Goal: Transaction & Acquisition: Purchase product/service

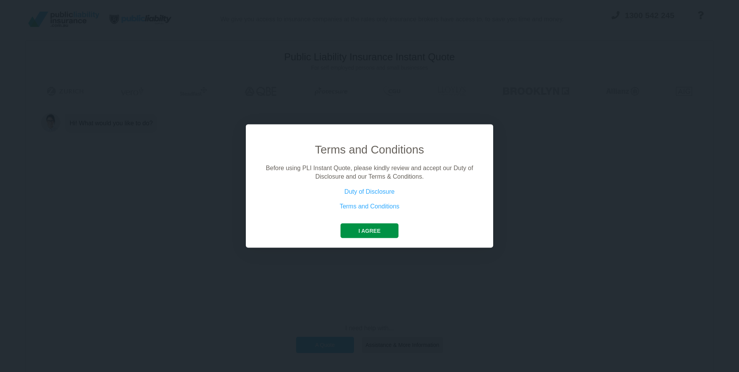
click at [369, 232] on button "I agree" at bounding box center [369, 230] width 58 height 15
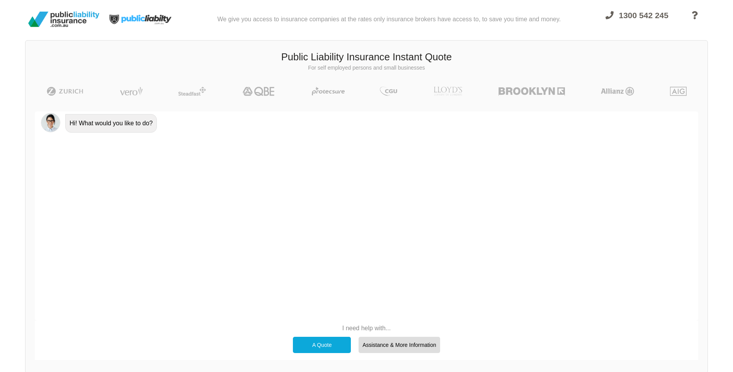
click at [330, 347] on div "A Quote" at bounding box center [322, 345] width 58 height 16
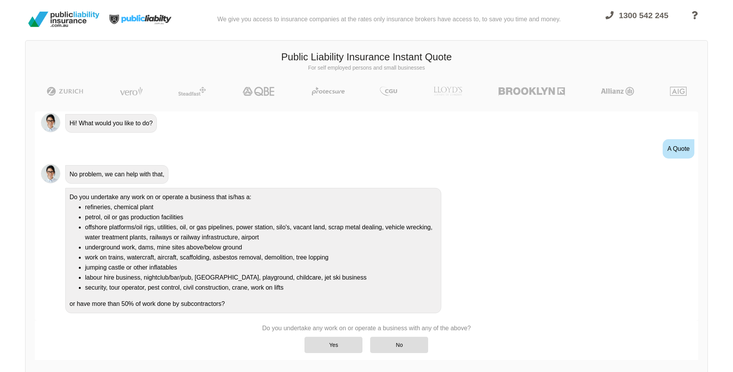
scroll to position [2, 0]
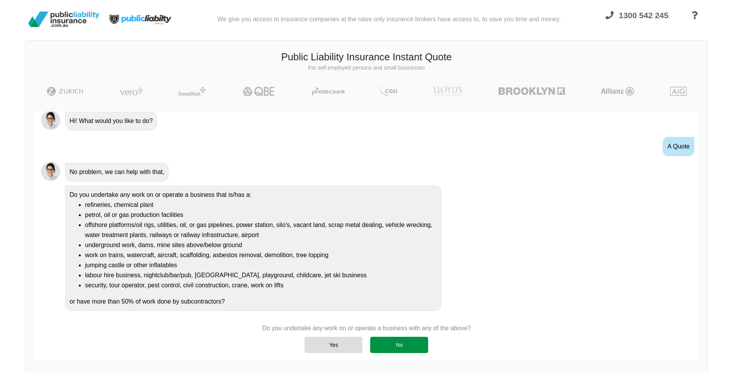
click at [398, 346] on div "No" at bounding box center [399, 345] width 58 height 16
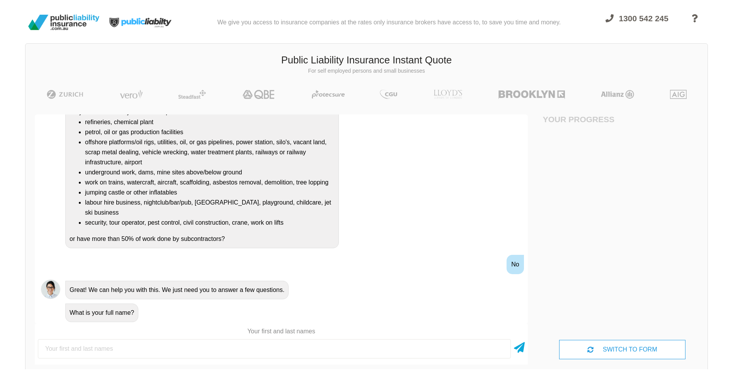
scroll to position [0, 0]
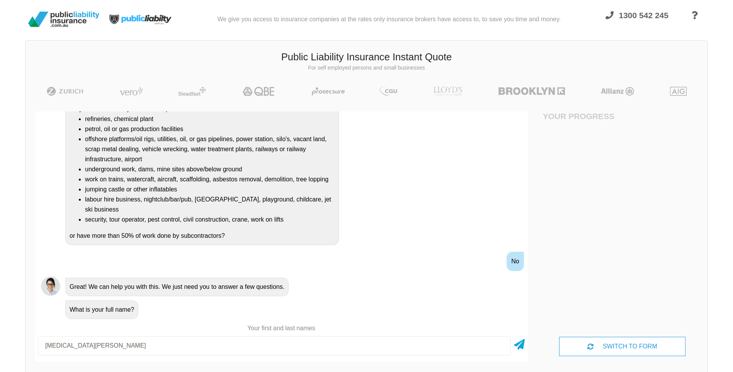
type input "[MEDICAL_DATA][PERSON_NAME]"
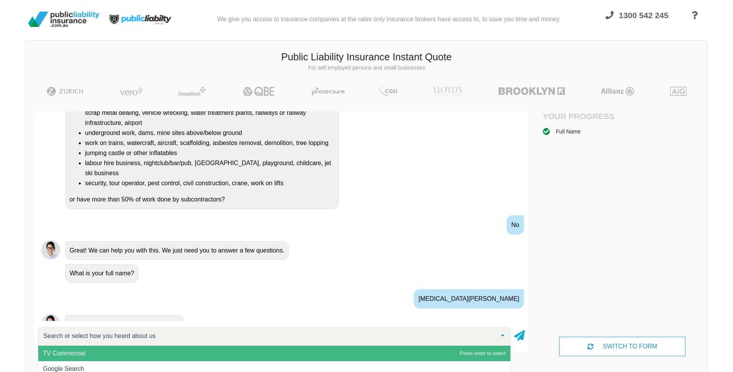
scroll to position [185, 0]
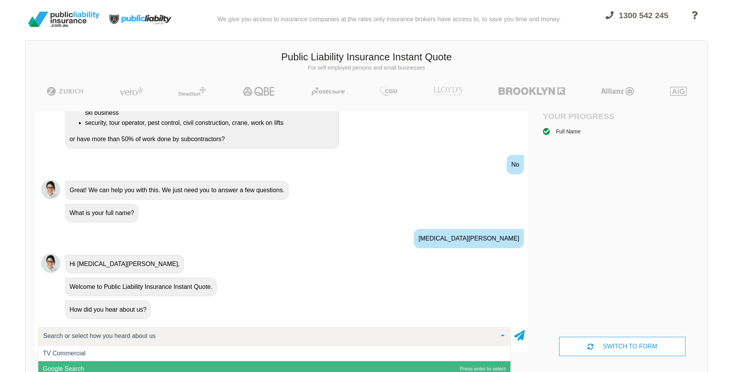
click at [354, 363] on span "Google Search" at bounding box center [274, 368] width 472 height 15
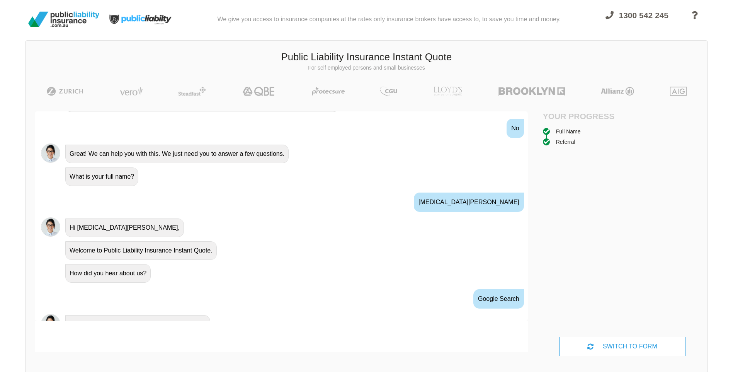
scroll to position [259, 0]
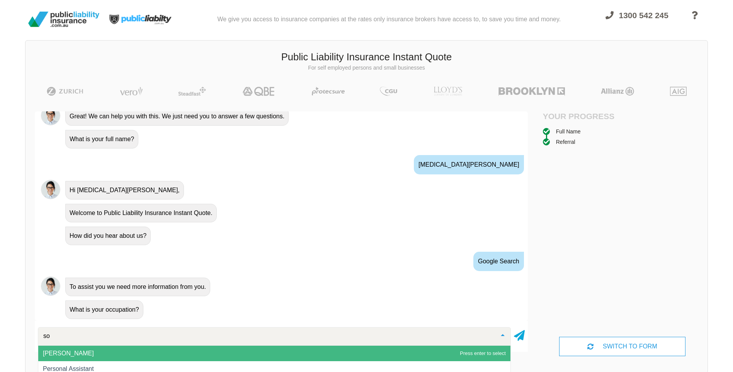
type input "s"
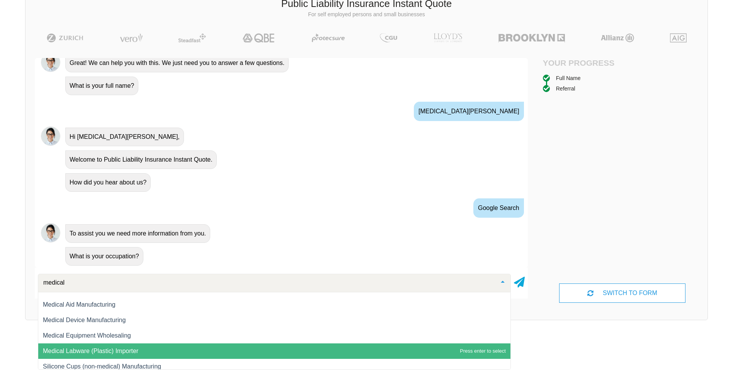
scroll to position [0, 0]
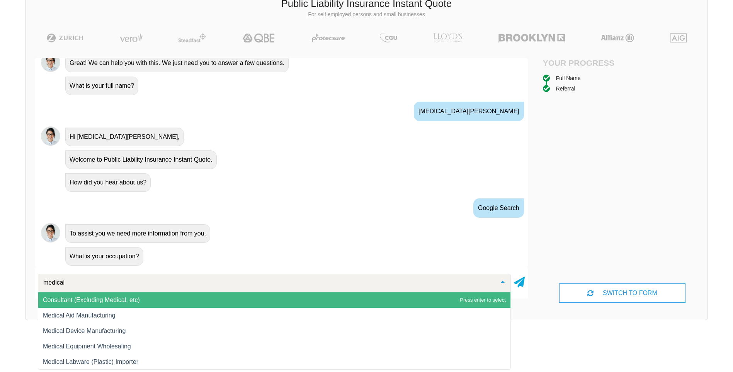
type input "medical"
click at [192, 276] on div at bounding box center [274, 283] width 473 height 19
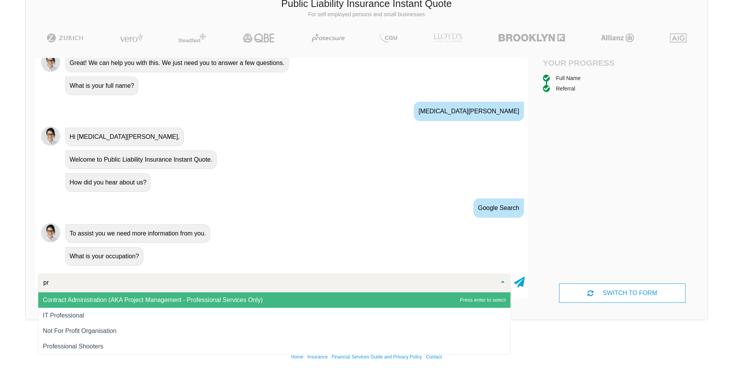
type input "p"
